Goal: Task Accomplishment & Management: Use online tool/utility

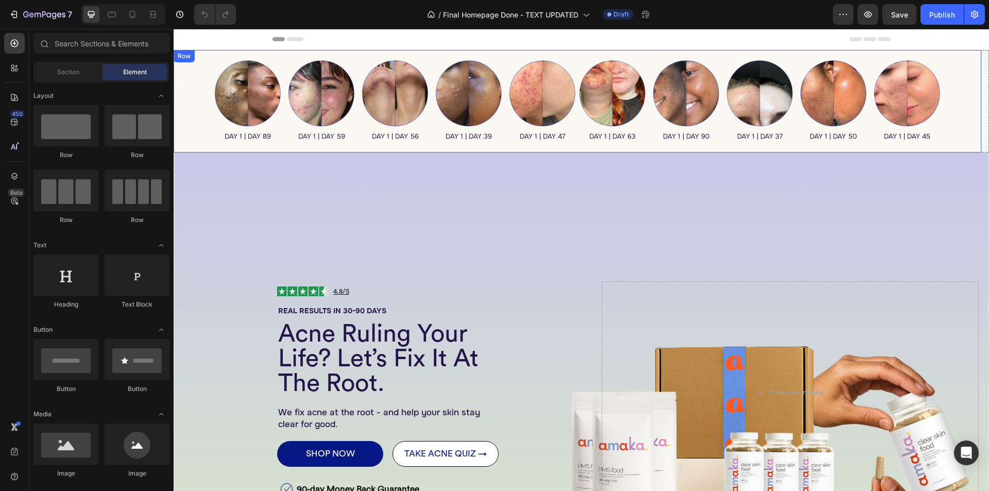
click at [200, 63] on div "Image DAY 1 | DAY 89 Heading Image DAY 1 | DAY 59 Heading Image DAY 1 | DAY 56 …" at bounding box center [578, 101] width 808 height 103
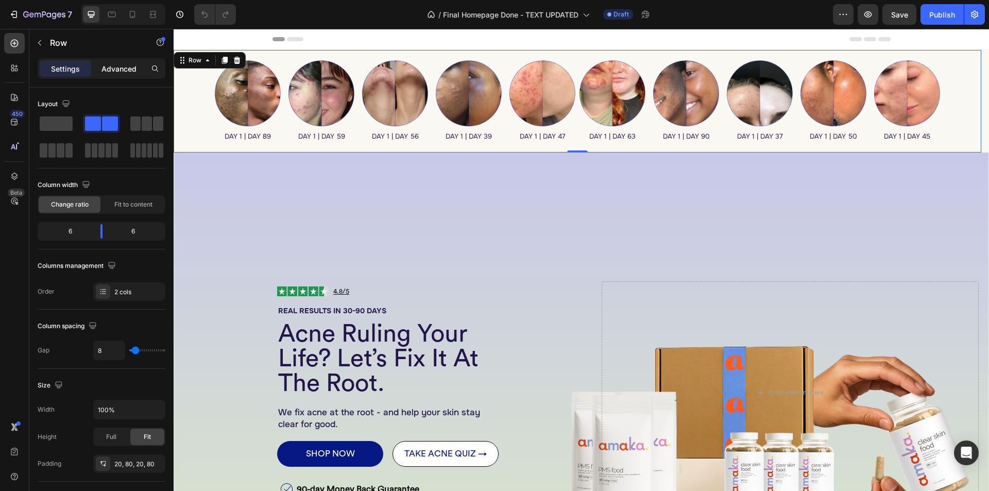
click at [126, 70] on p "Advanced" at bounding box center [118, 68] width 35 height 11
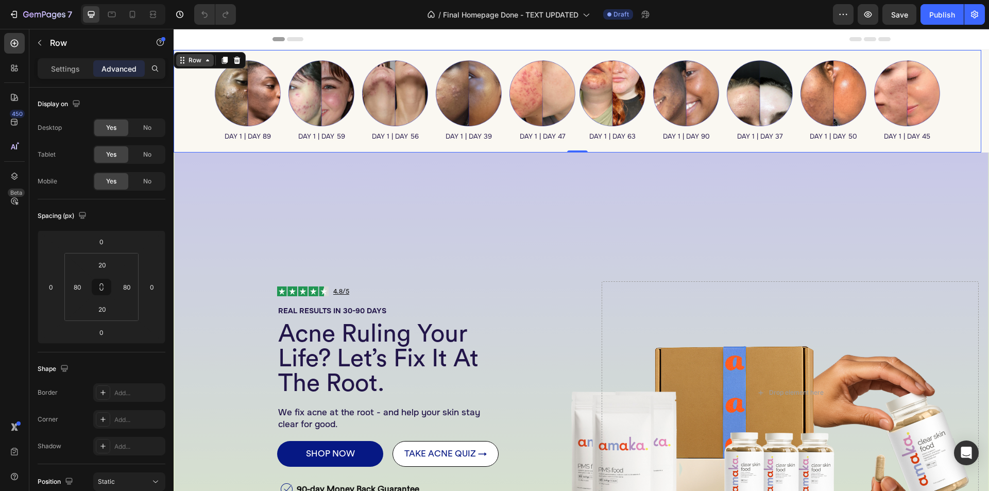
click at [198, 62] on div "Row" at bounding box center [194, 60] width 17 height 9
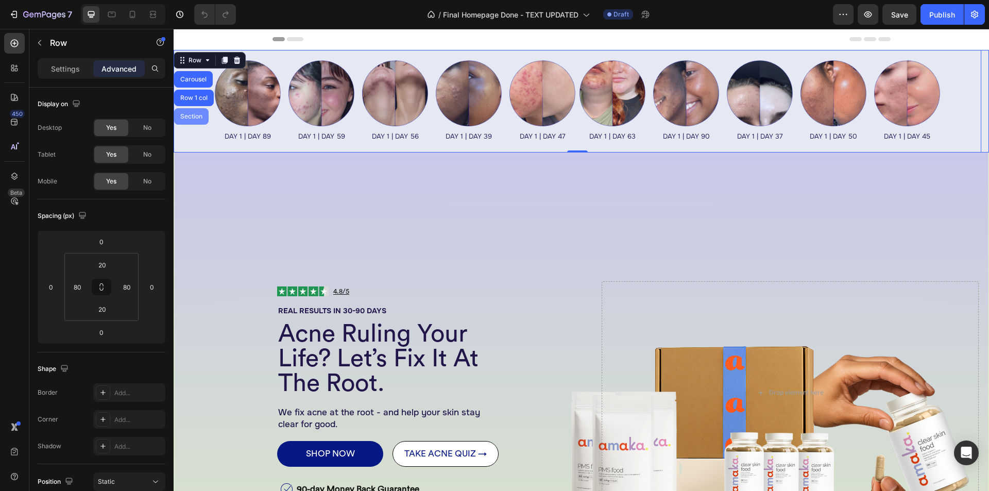
click at [189, 114] on div "Section" at bounding box center [191, 116] width 26 height 6
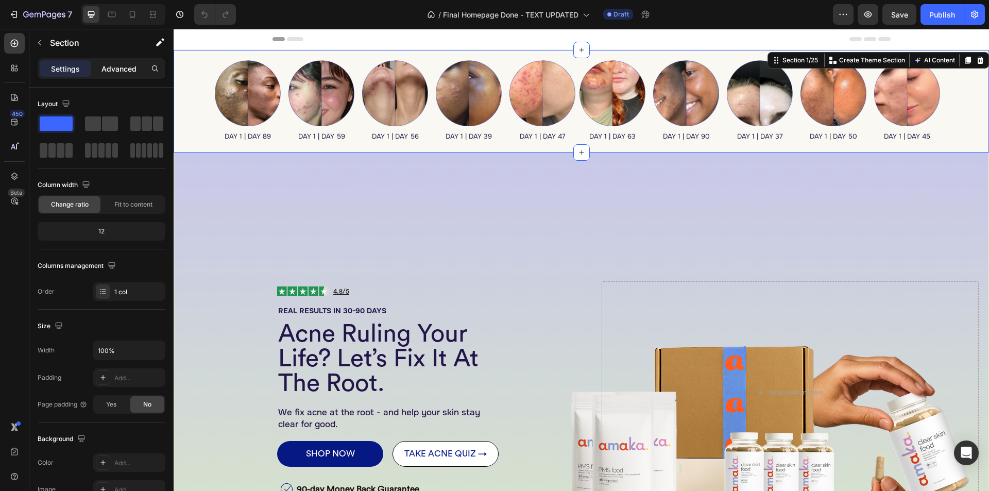
click at [128, 72] on p "Advanced" at bounding box center [118, 68] width 35 height 11
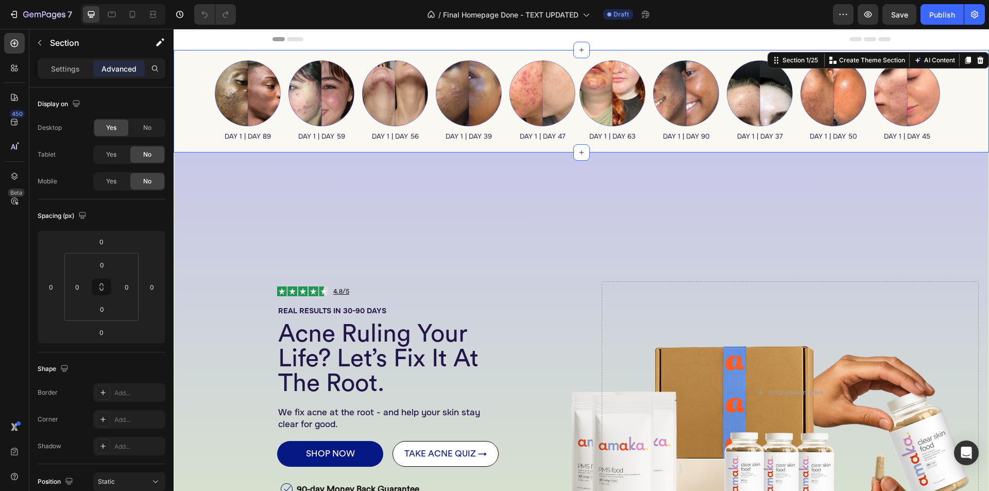
click at [131, 13] on icon at bounding box center [132, 14] width 10 height 10
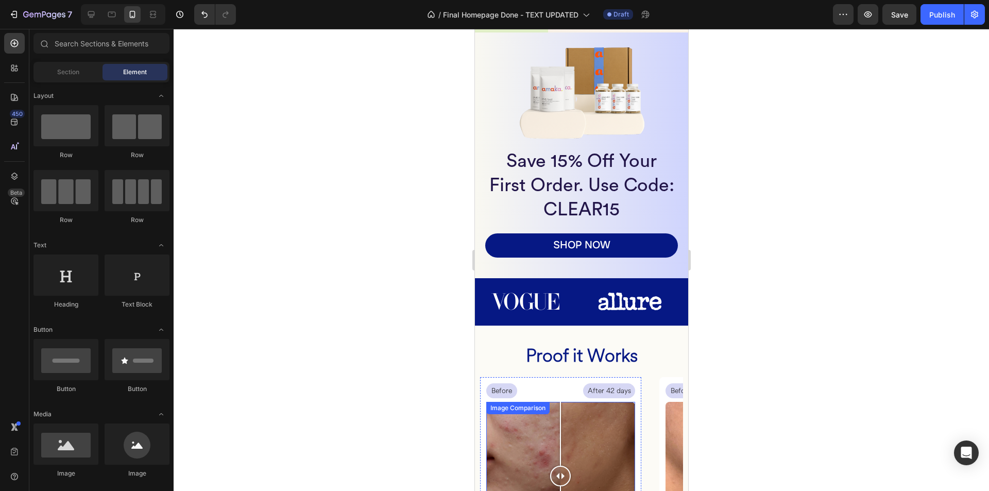
scroll to position [435, 0]
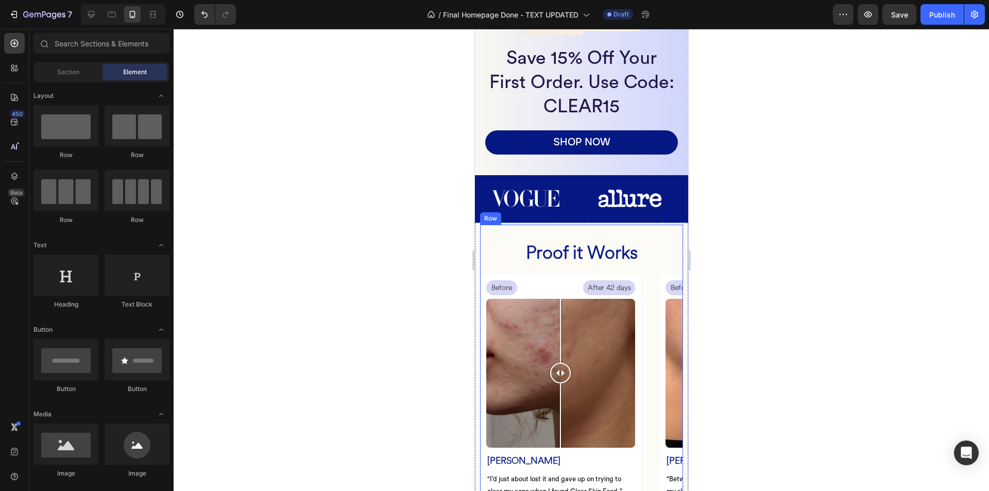
click at [484, 227] on div "Proof it Works Heading Before Text Block After 42 days Text Block Row Image Com…" at bounding box center [581, 395] width 203 height 341
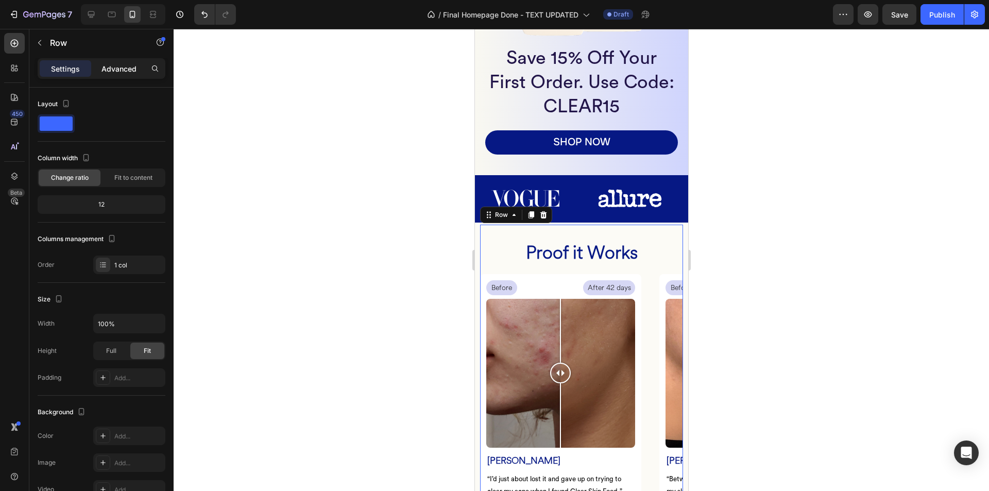
click at [110, 63] on p "Advanced" at bounding box center [118, 68] width 35 height 11
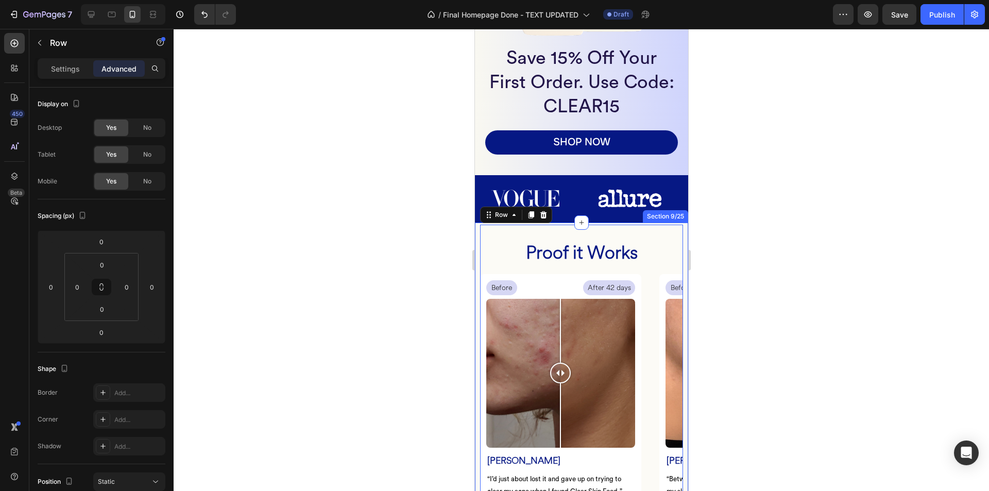
click at [477, 228] on div "Proof it Works Heading Before Text Block After 42 days Text Block Row Image Com…" at bounding box center [580, 403] width 213 height 360
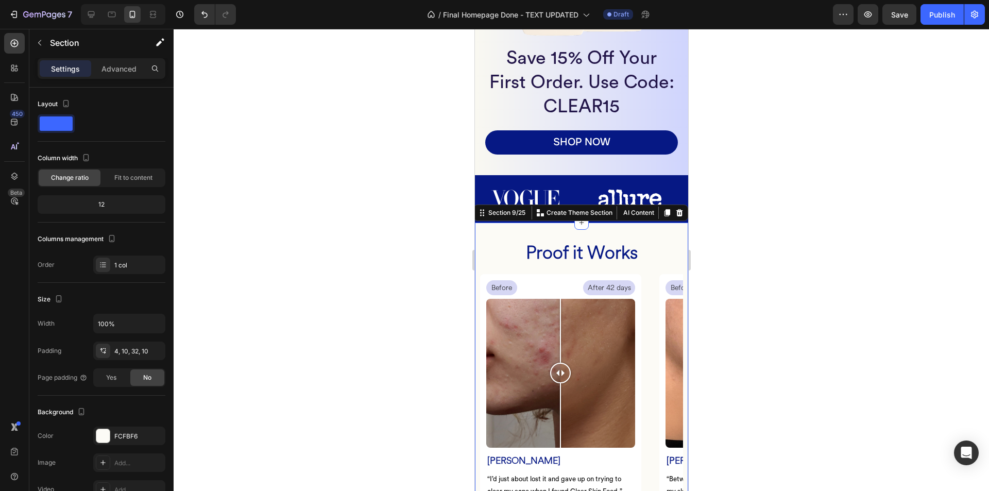
click at [106, 80] on div "Settings Advanced" at bounding box center [101, 72] width 144 height 29
click at [110, 73] on p "Advanced" at bounding box center [118, 68] width 35 height 11
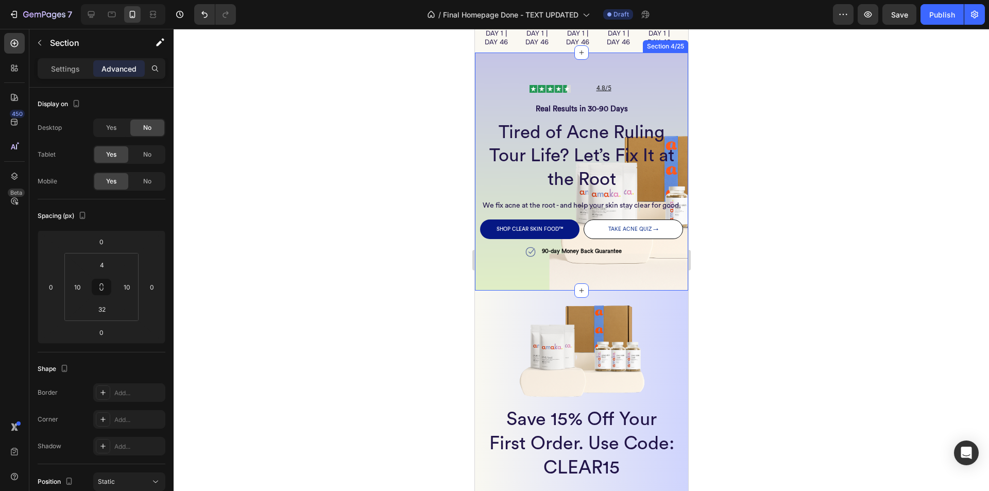
scroll to position [0, 0]
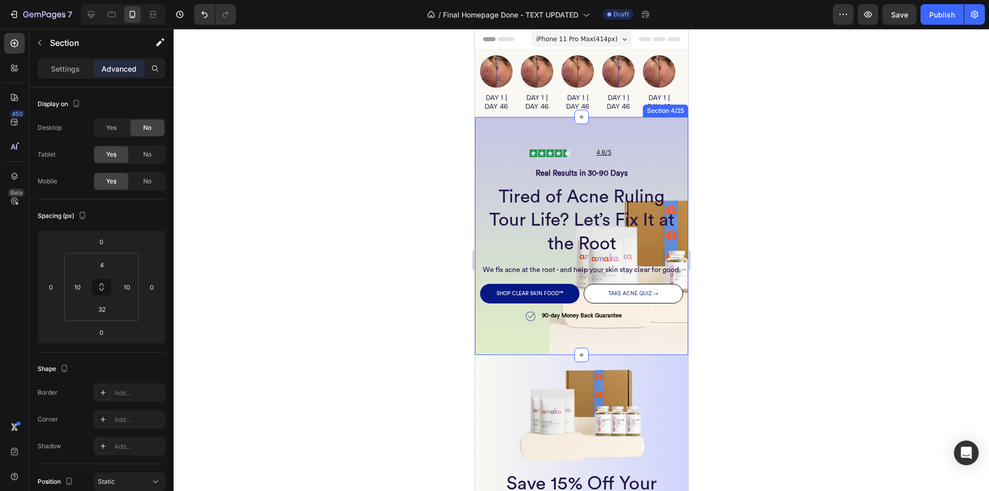
click at [637, 118] on div "Image 4.8/5 Heading Row Row Real Results in 30-90 Days Heading Tired of Acne Ru…" at bounding box center [580, 235] width 213 height 237
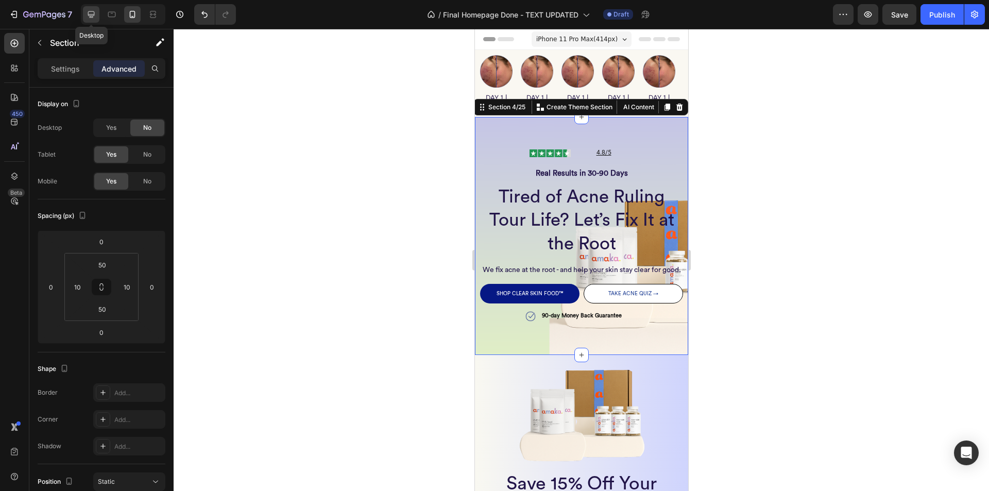
click at [86, 12] on div at bounding box center [91, 14] width 16 height 16
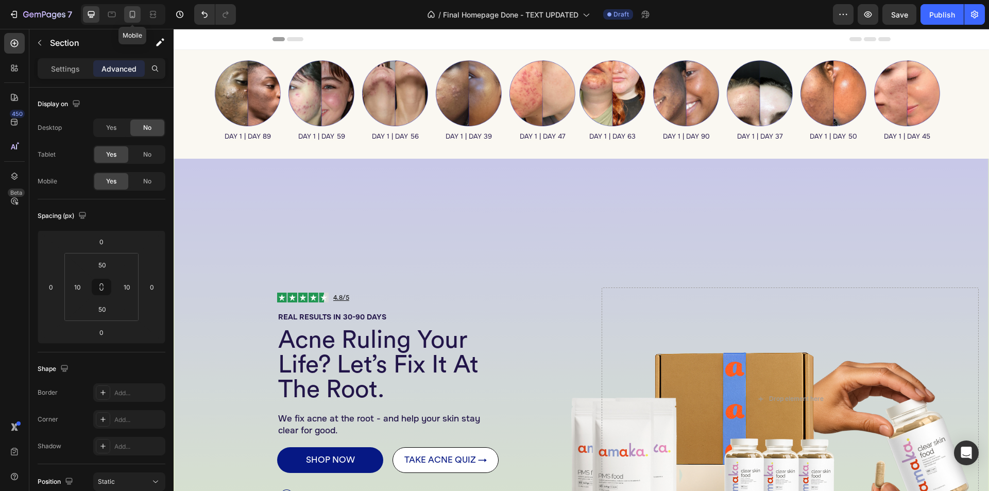
click at [131, 13] on icon at bounding box center [132, 14] width 10 height 10
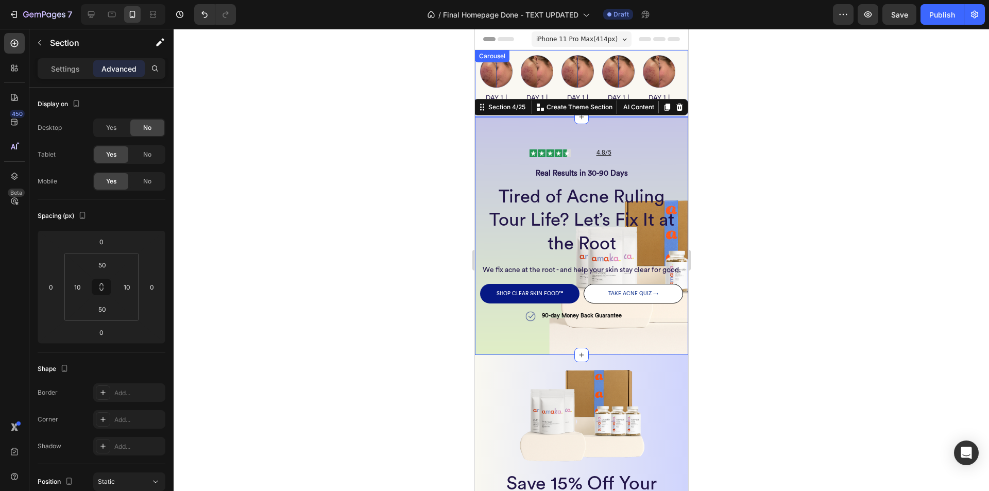
click at [482, 55] on div "Carousel" at bounding box center [491, 56] width 30 height 9
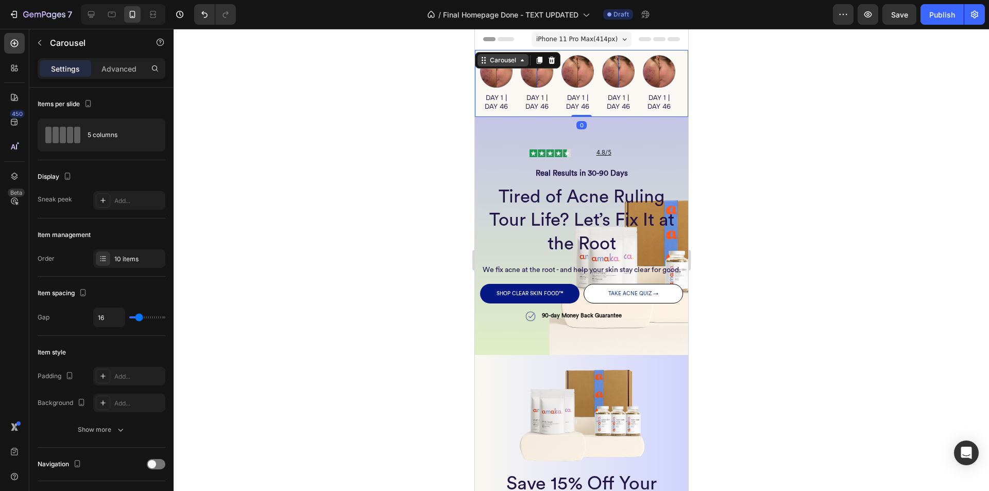
click at [491, 62] on div "Carousel" at bounding box center [502, 60] width 30 height 9
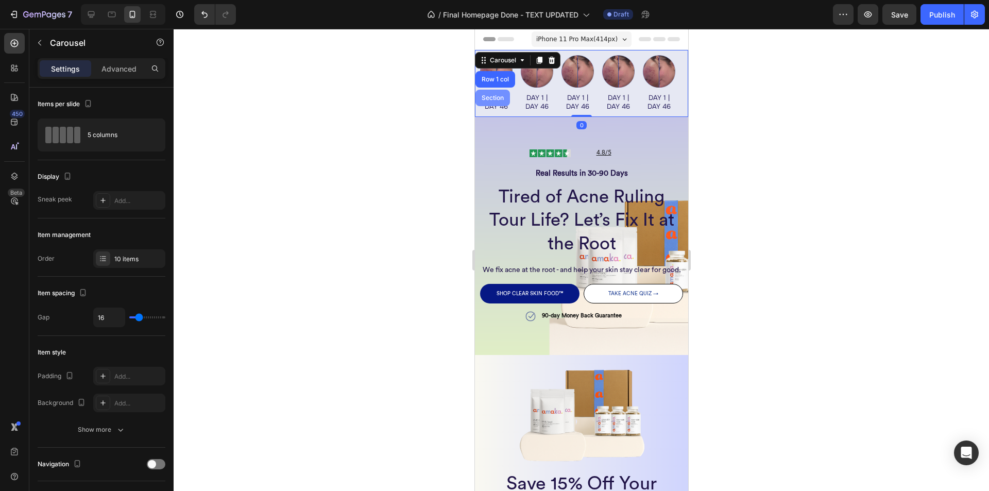
click at [491, 93] on div "Section" at bounding box center [492, 98] width 35 height 16
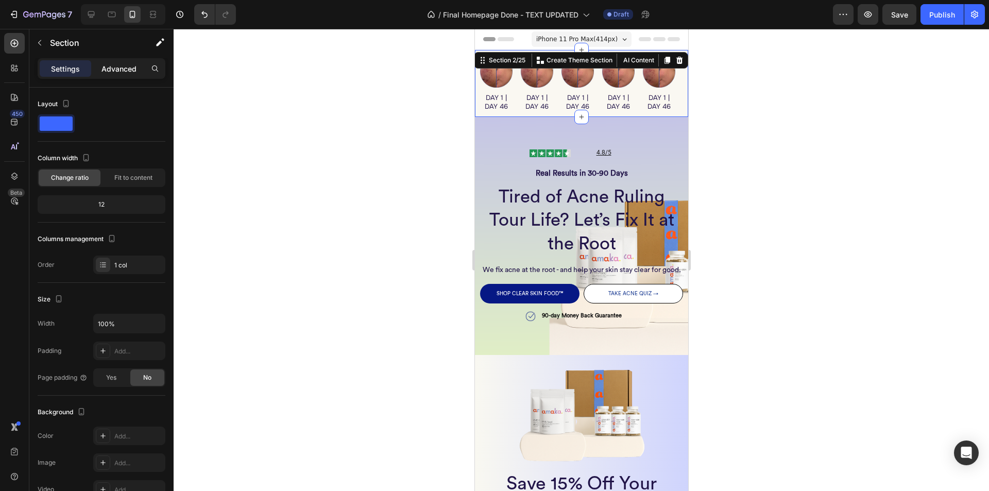
click at [126, 74] on div "Advanced" at bounding box center [119, 68] width 52 height 16
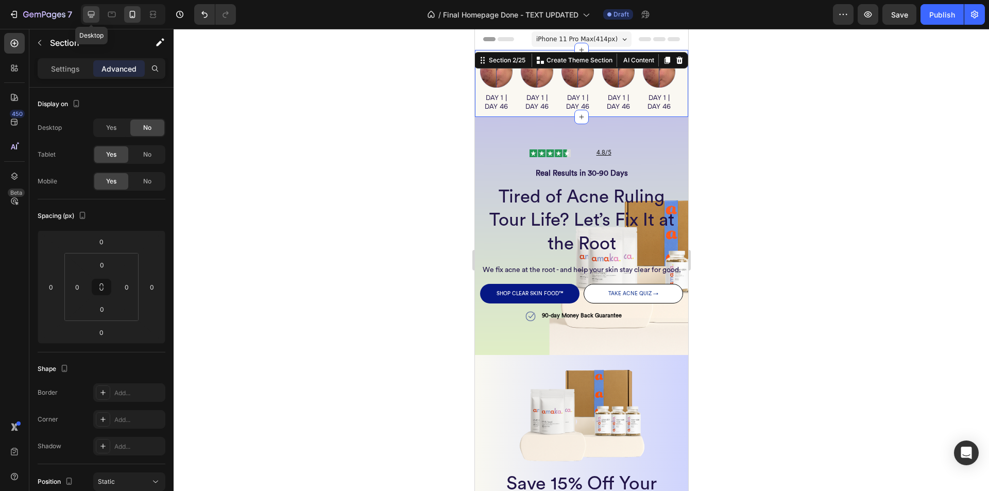
click at [88, 13] on icon at bounding box center [91, 14] width 7 height 7
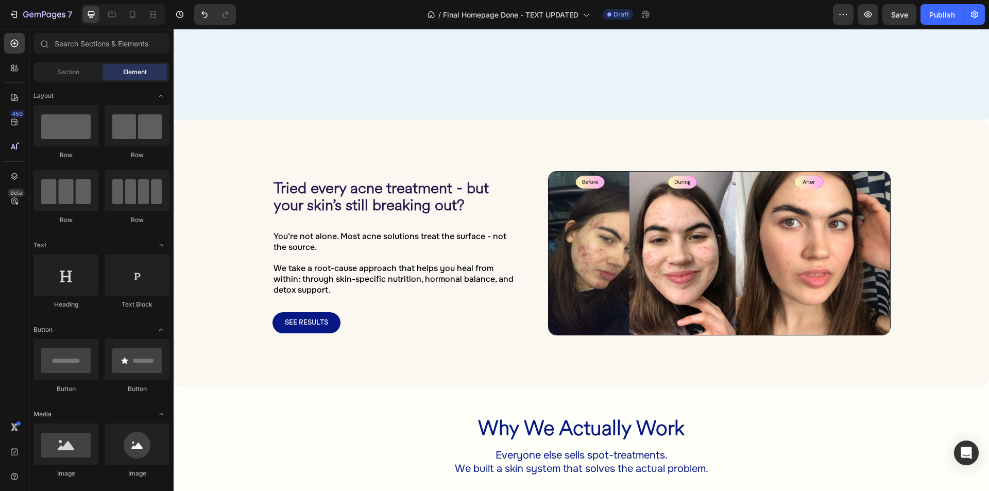
scroll to position [2307, 0]
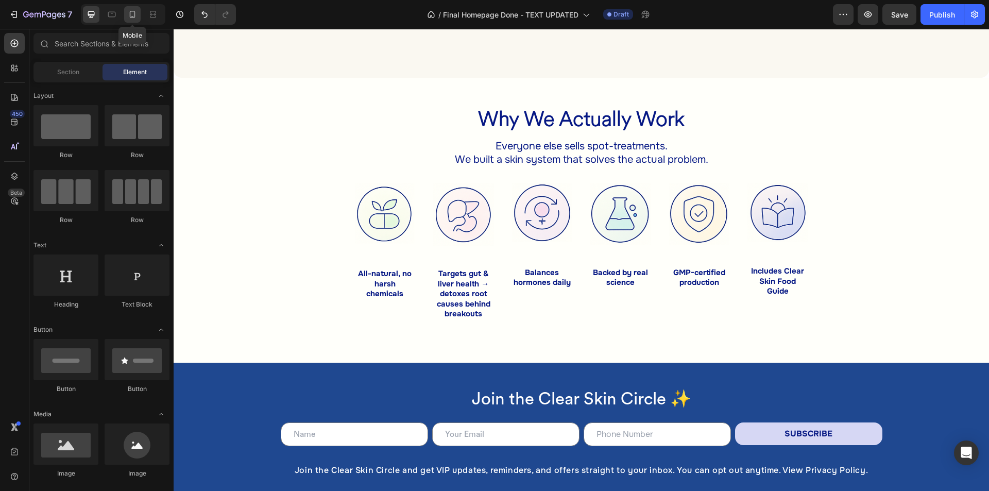
click at [128, 13] on icon at bounding box center [132, 14] width 10 height 10
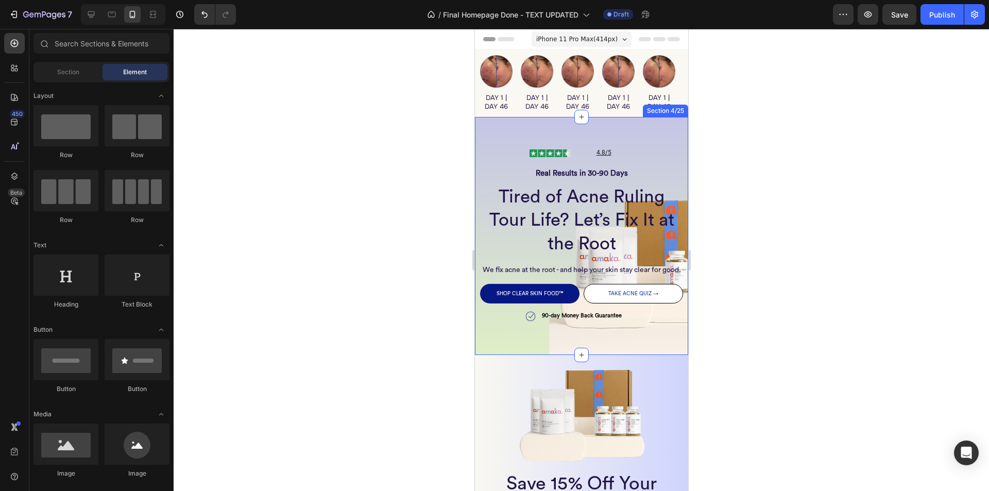
click at [484, 124] on div "Image 4.8/5 Heading Row Row Real Results in 30-90 Days Heading Tired of Acne Ru…" at bounding box center [580, 235] width 213 height 237
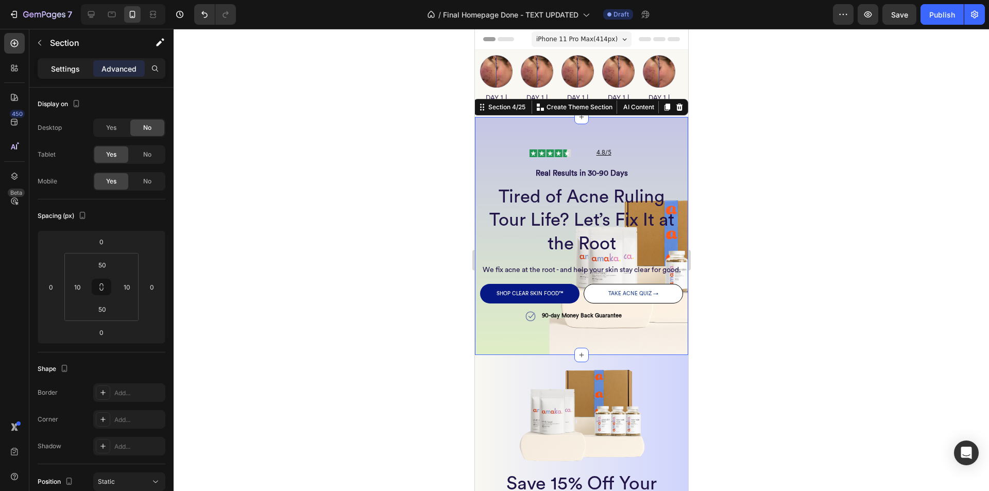
click at [69, 72] on p "Settings" at bounding box center [65, 68] width 29 height 11
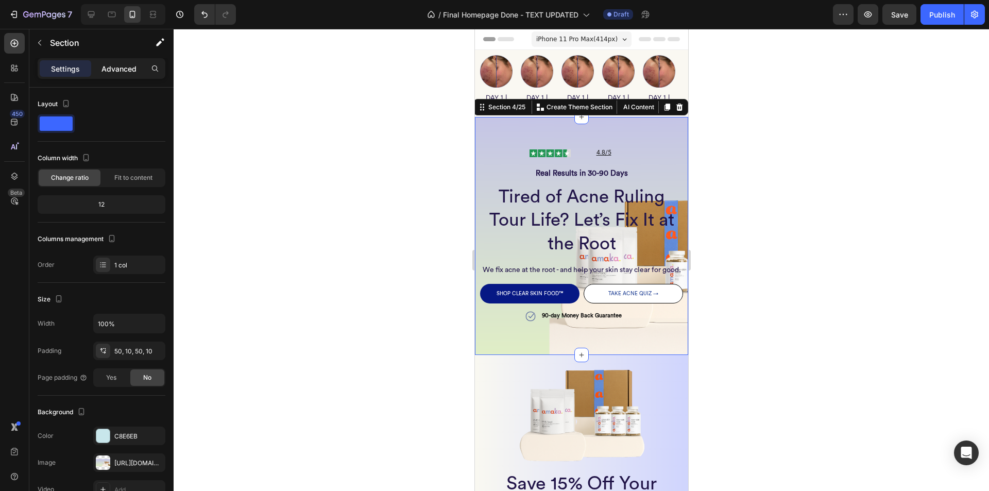
click at [117, 70] on p "Advanced" at bounding box center [118, 68] width 35 height 11
